Goal: Task Accomplishment & Management: Manage account settings

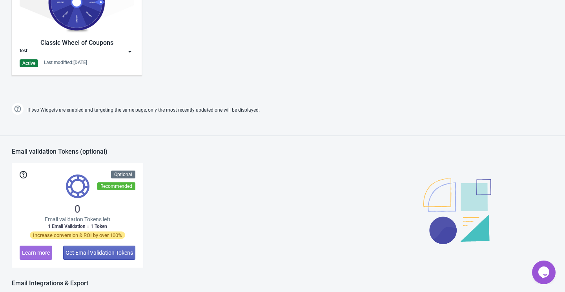
scroll to position [541, 0]
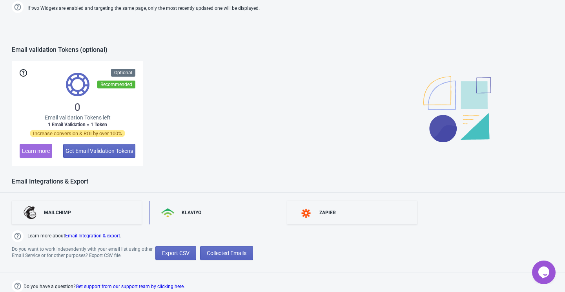
click at [186, 206] on div "KLAVIYO" at bounding box center [215, 213] width 130 height 24
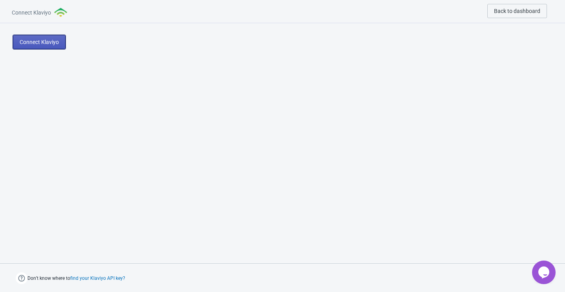
click at [44, 40] on span "Connect Klaviyo" at bounding box center [39, 42] width 39 height 6
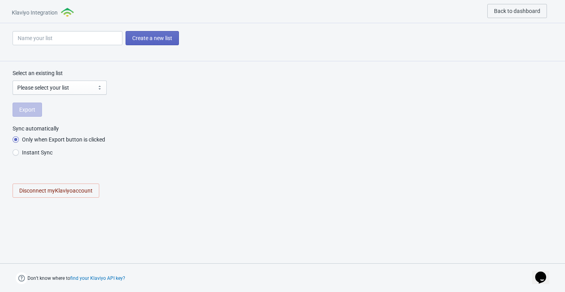
radio input "true"
select select "TR2jN6"
click at [67, 89] on select "Please select your list tada staging Preview List Marketing Email List ProdJun2…" at bounding box center [60, 87] width 94 height 14
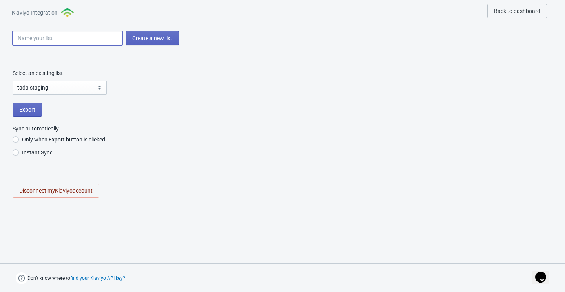
click at [88, 41] on input at bounding box center [68, 38] width 110 height 14
type input "t"
radio input "true"
type input "ta"
radio input "true"
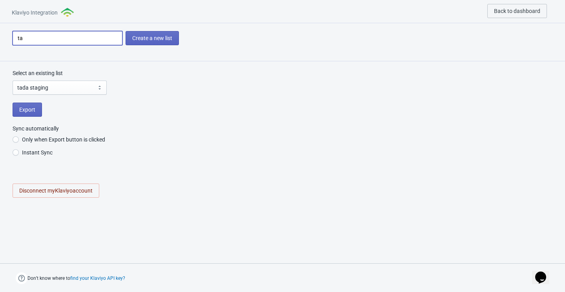
type input "tad"
radio input "true"
type input "tada"
radio input "true"
type input "tada-"
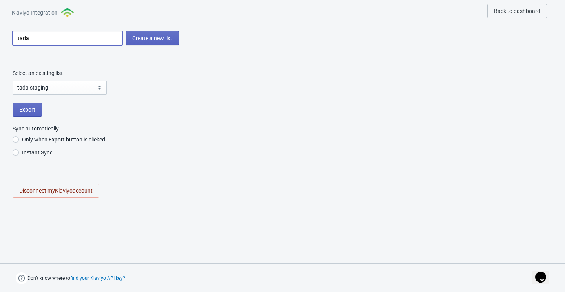
radio input "true"
type input "tada-u"
radio input "true"
type input "tada-up"
radio input "true"
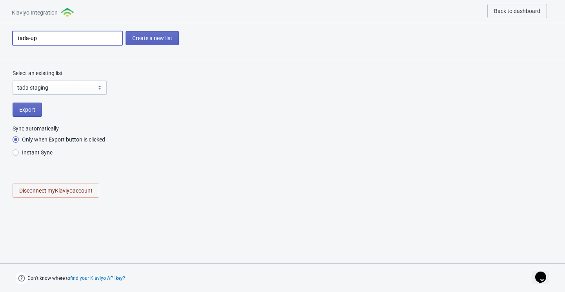
type input "tada-upd"
radio input "true"
type input "tada-upda"
radio input "true"
type input "tada-updat"
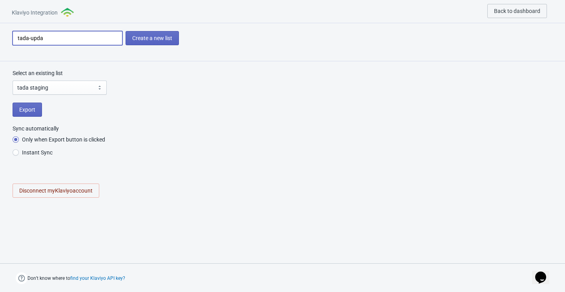
radio input "true"
type input "tada-update"
radio input "true"
type input "tada-updated"
radio input "true"
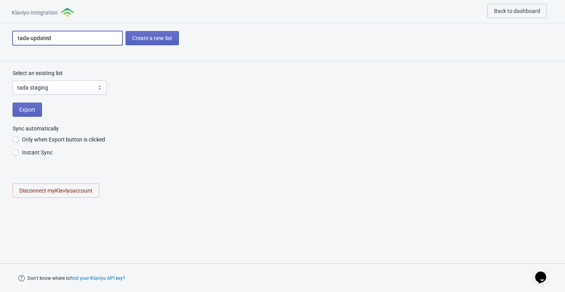
type input "tada-updated-"
radio input "true"
type input "tada-updated-A"
radio input "true"
type input "tada-updated-AP"
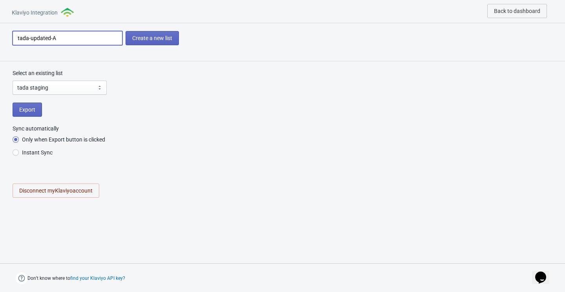
radio input "true"
type input "tada-updated-API"
radio input "true"
type input "tada-updated-API"
click at [155, 36] on span "Create a new list" at bounding box center [152, 38] width 40 height 6
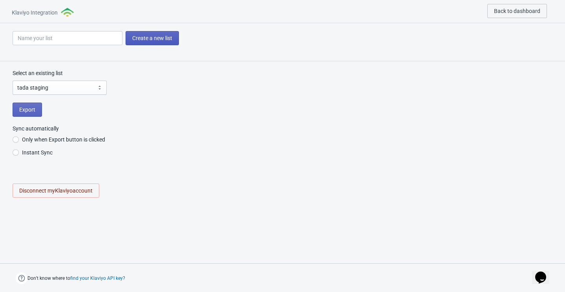
radio input "true"
click at [75, 87] on select "Please select your list tada staging Preview List Marketing Email List ProdJun2…" at bounding box center [60, 87] width 94 height 14
select select "[object Object]"
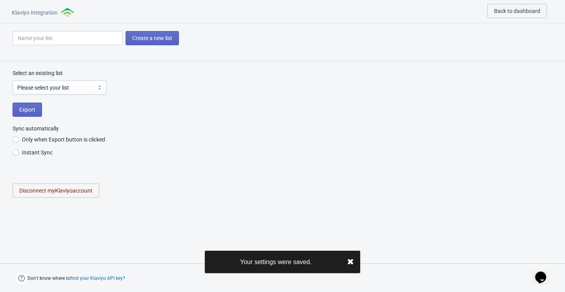
click at [132, 174] on div "Select an existing list Please select your list tada staging Preview List Marke…" at bounding box center [282, 137] width 565 height 152
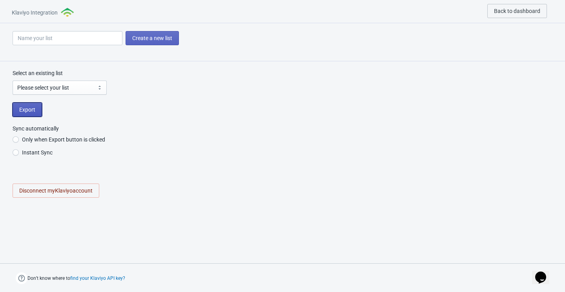
click at [31, 109] on span "Export" at bounding box center [27, 109] width 16 height 6
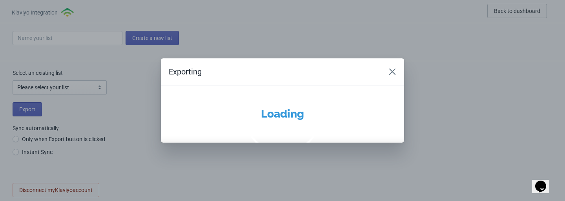
radio input "true"
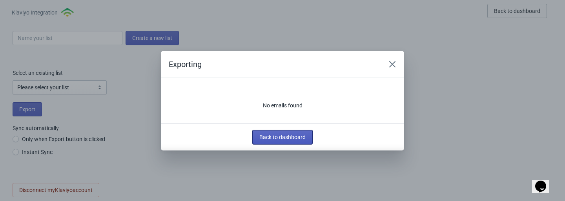
click at [296, 139] on span "Back to dashboard" at bounding box center [283, 137] width 46 height 6
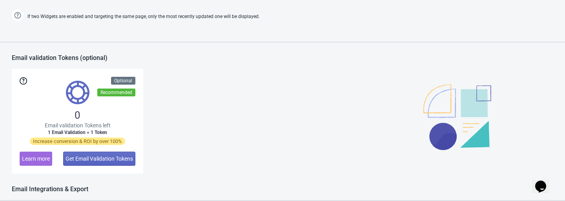
scroll to position [631, 0]
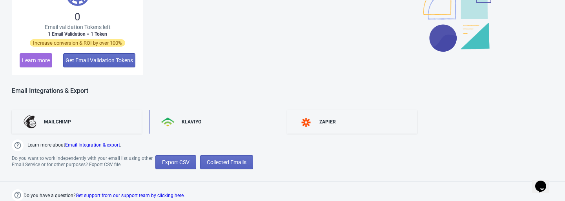
click at [194, 129] on div "KLAVIYO" at bounding box center [215, 122] width 130 height 24
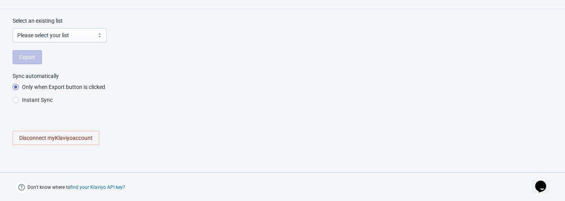
radio input "true"
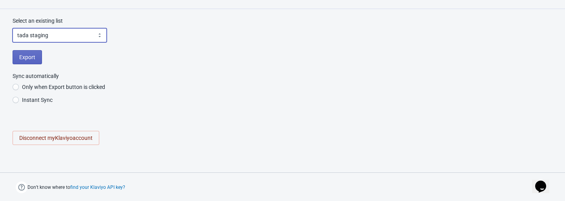
click at [49, 37] on select "Please select your list tada-updated-API tada staging Preview List Marketing Em…" at bounding box center [60, 35] width 94 height 14
select select "Svki5Q"
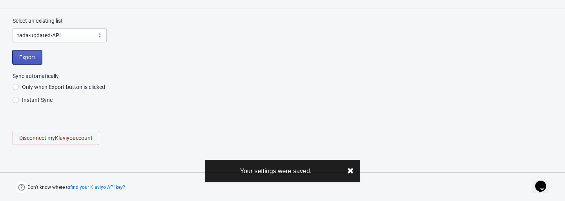
click at [32, 57] on span "Export" at bounding box center [27, 57] width 16 height 6
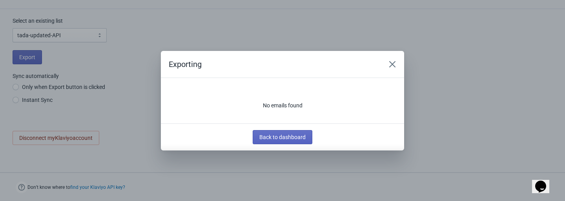
click at [76, 146] on div "Exporting No emails found Back to dashboard" at bounding box center [282, 101] width 565 height 100
click at [392, 62] on icon "Close" at bounding box center [393, 64] width 8 height 8
radio input "true"
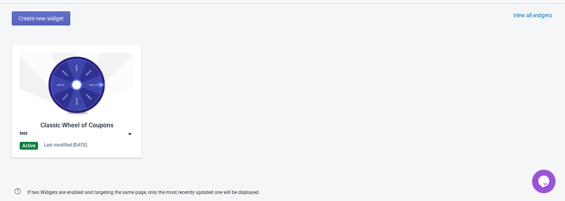
scroll to position [360, 0]
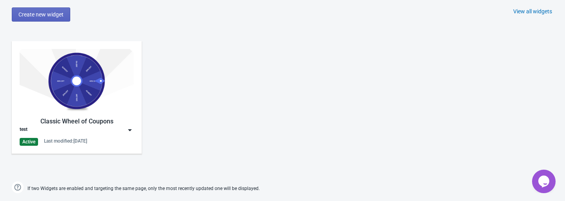
click at [115, 129] on div "test" at bounding box center [77, 130] width 114 height 8
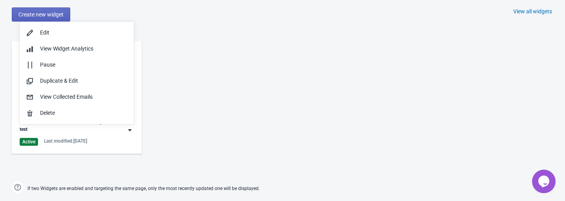
click at [187, 133] on div "Classic Wheel of Coupons test Active Last modified: 21.7.2025" at bounding box center [282, 103] width 565 height 141
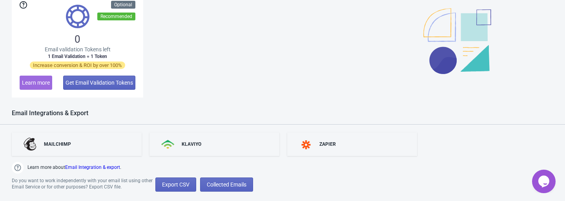
scroll to position [631, 0]
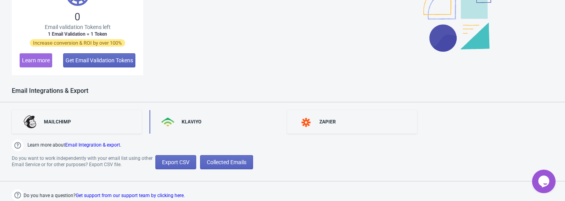
click at [188, 123] on div "KLAVIYO" at bounding box center [192, 122] width 20 height 6
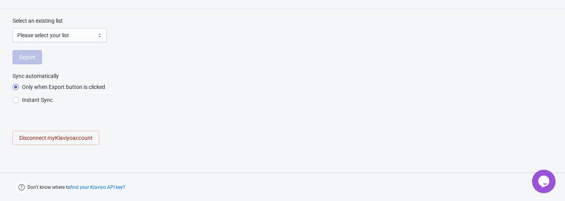
radio input "true"
select select "Svki5Q"
click at [28, 53] on button "Export" at bounding box center [27, 57] width 29 height 14
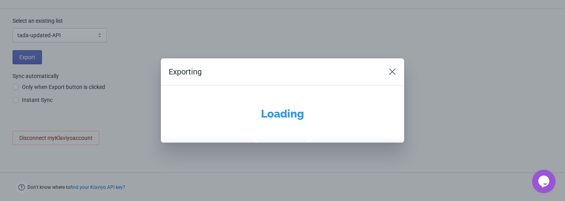
radio input "true"
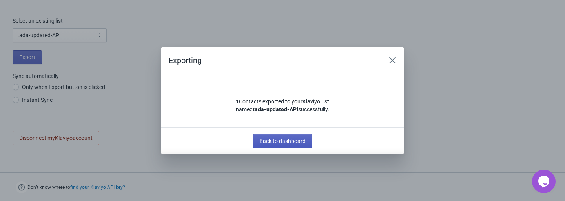
click at [285, 138] on span "Back to dashboard" at bounding box center [283, 141] width 46 height 6
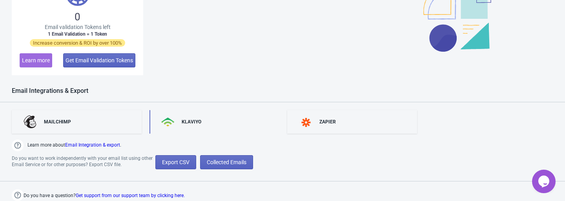
click at [195, 127] on div "KLAVIYO" at bounding box center [215, 122] width 130 height 24
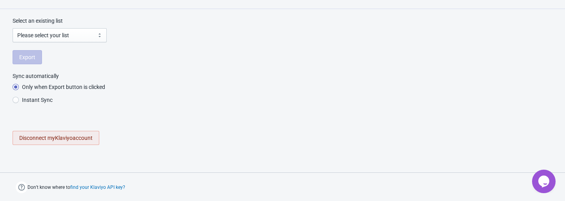
select select "Svki5Q"
radio input "true"
click at [37, 137] on span "Disconnect my Klaviyo account" at bounding box center [55, 138] width 73 height 6
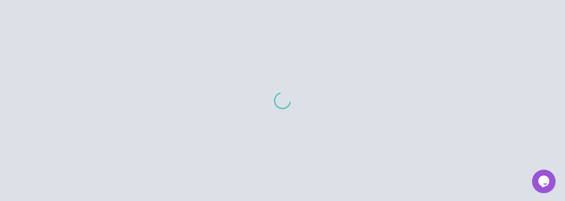
scroll to position [60, 0]
